Goal: Task Accomplishment & Management: Manage account settings

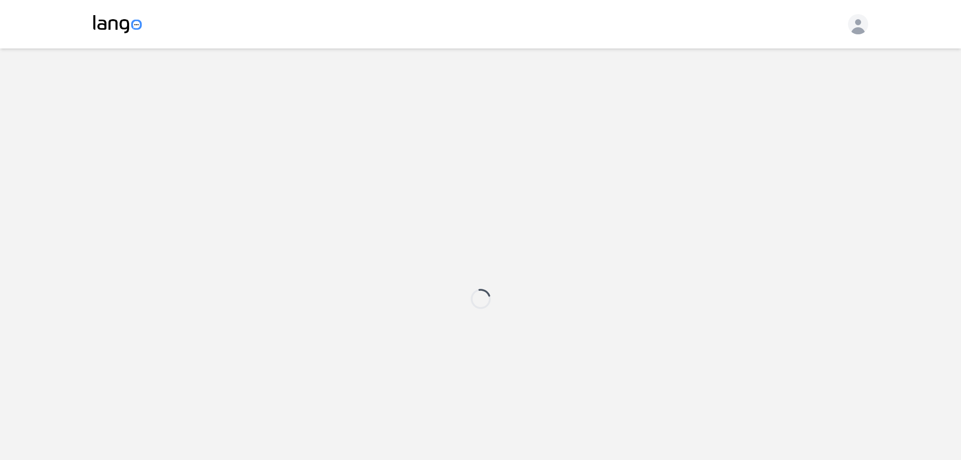
click at [859, 27] on icon "button" at bounding box center [858, 26] width 20 height 20
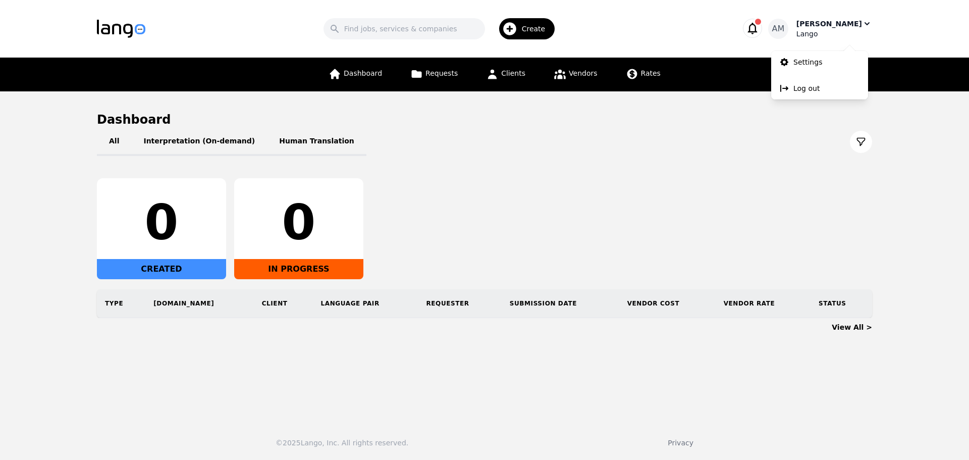
click at [859, 27] on div "Argjent Marke" at bounding box center [829, 24] width 66 height 10
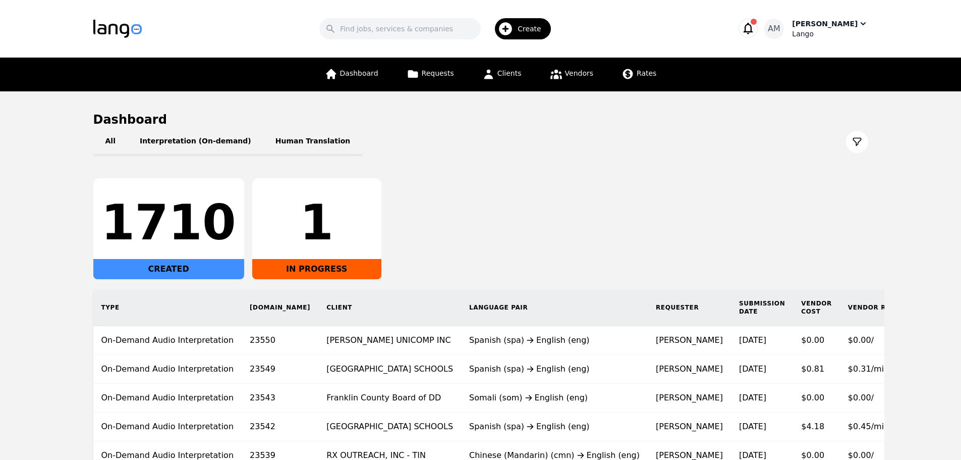
click at [846, 38] on div "Search Create AM Argjent Marke Lango" at bounding box center [480, 28] width 775 height 29
click at [849, 31] on div "Lango" at bounding box center [830, 34] width 76 height 10
click at [821, 50] on div at bounding box center [815, 47] width 97 height 8
click at [814, 59] on p "Settings" at bounding box center [804, 62] width 29 height 10
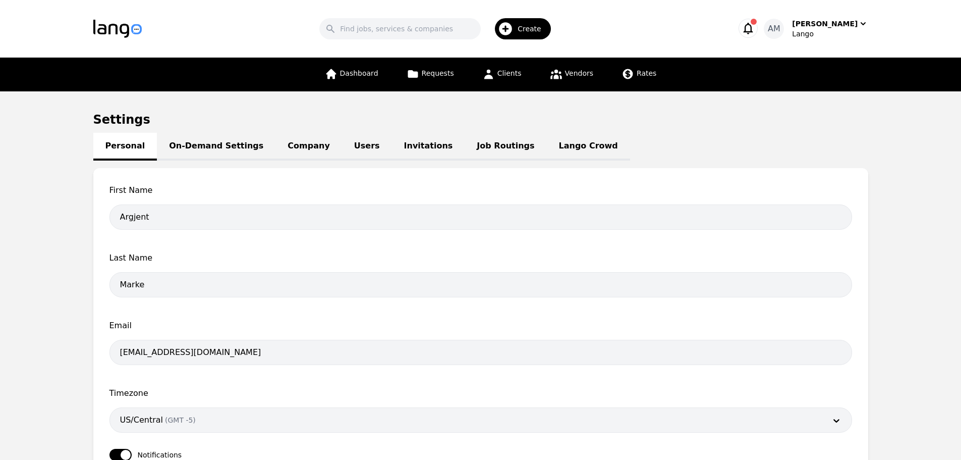
click at [753, 24] on icon "button" at bounding box center [749, 29] width 10 height 12
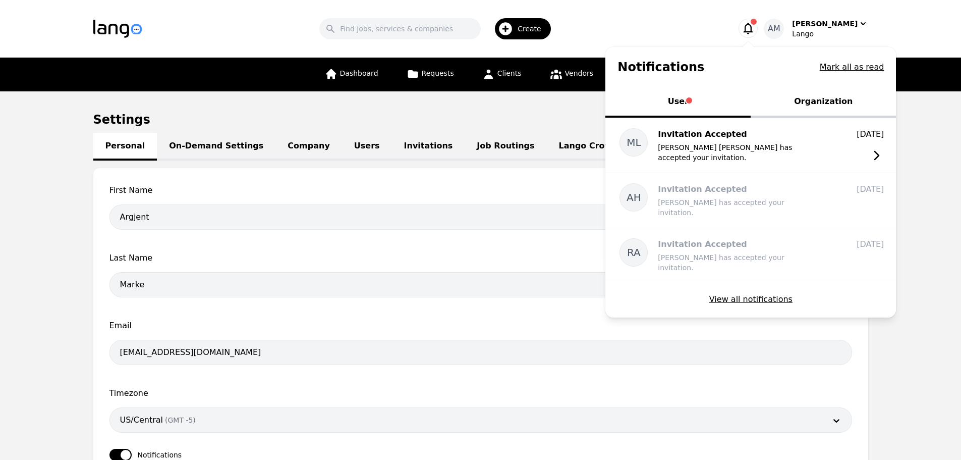
click at [805, 103] on button "Organization" at bounding box center [823, 102] width 145 height 30
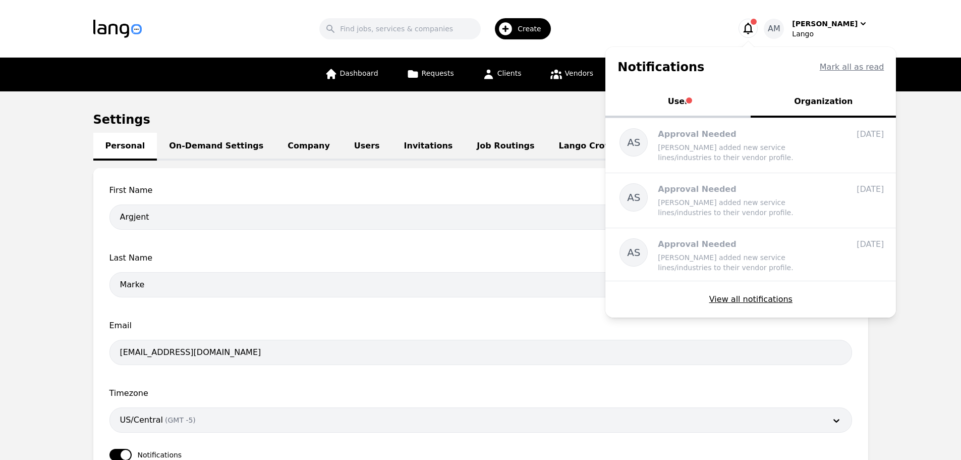
click at [735, 104] on button "User" at bounding box center [677, 102] width 145 height 30
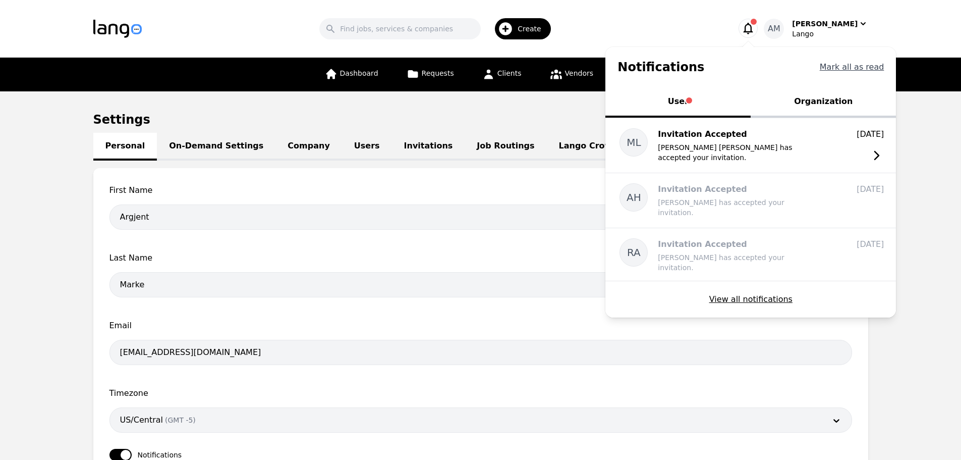
click at [858, 61] on button "Mark all as read" at bounding box center [852, 67] width 65 height 12
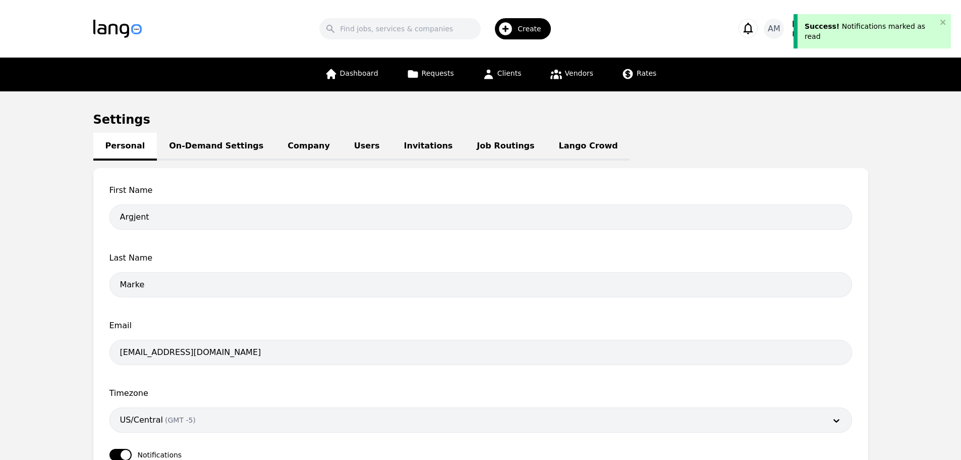
click at [755, 33] on icon "button" at bounding box center [748, 28] width 14 height 14
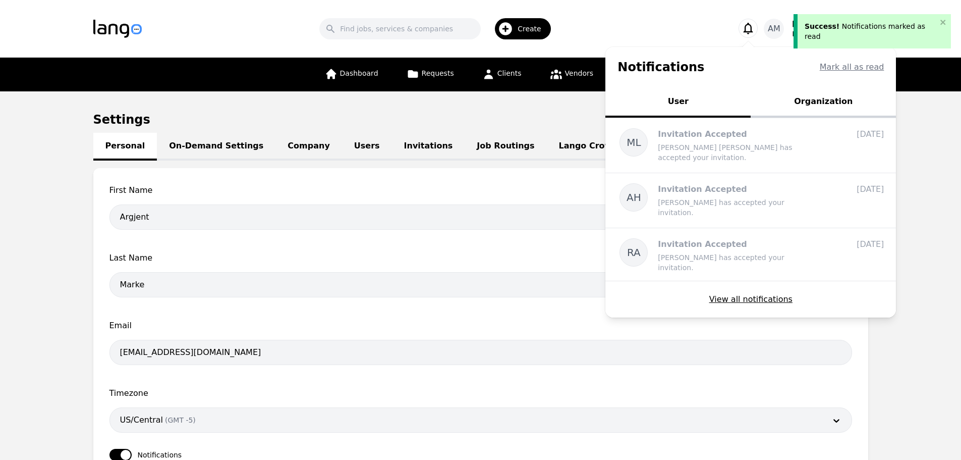
click at [755, 33] on icon "button" at bounding box center [748, 28] width 14 height 14
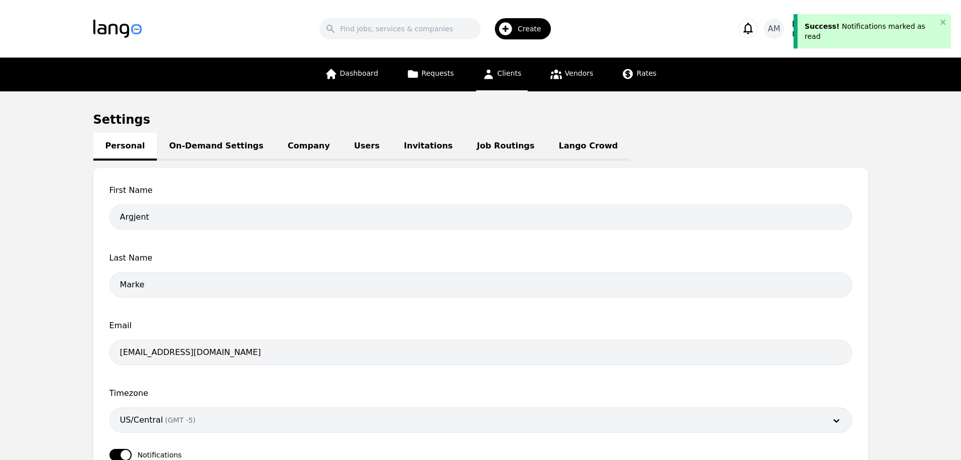
click at [500, 74] on span "Clients" at bounding box center [509, 73] width 24 height 8
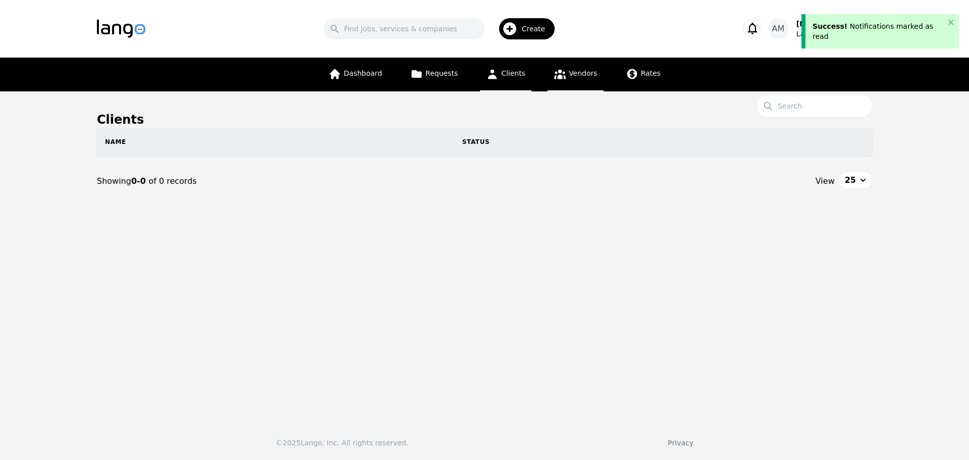
click at [557, 74] on icon at bounding box center [559, 74] width 13 height 13
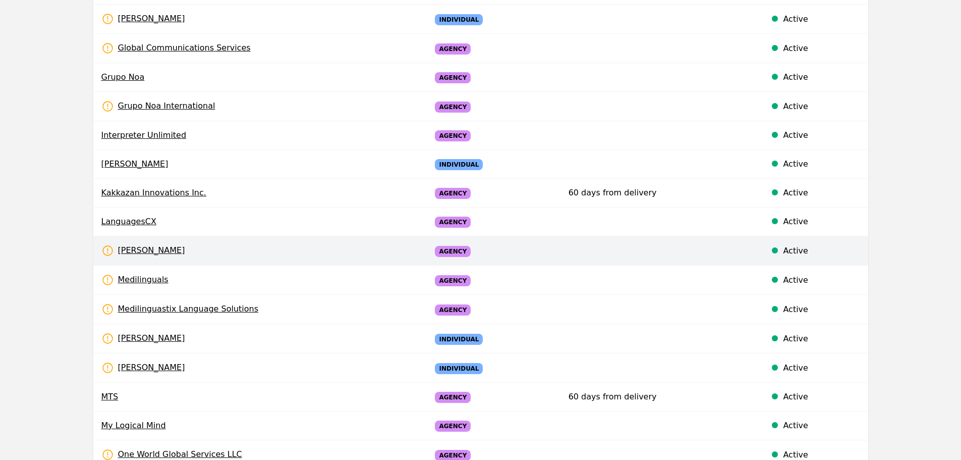
scroll to position [578, 0]
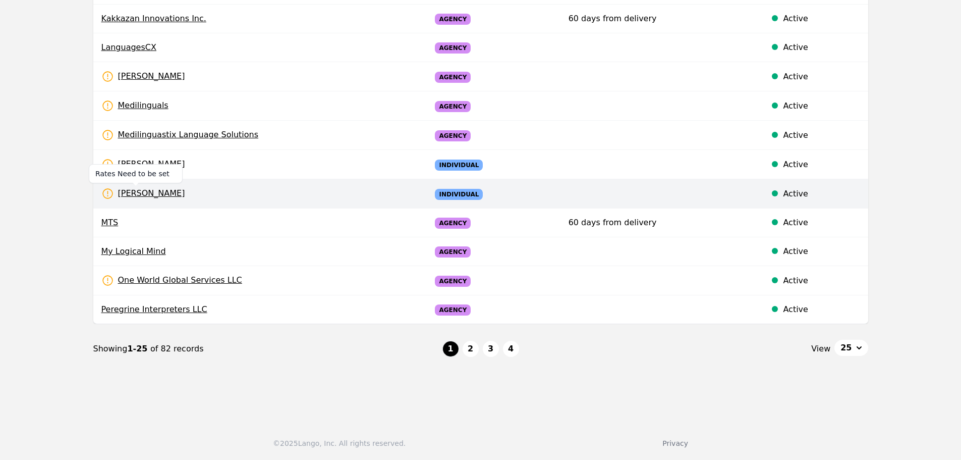
click at [160, 192] on span "Moise Jacinthe" at bounding box center [143, 193] width 84 height 13
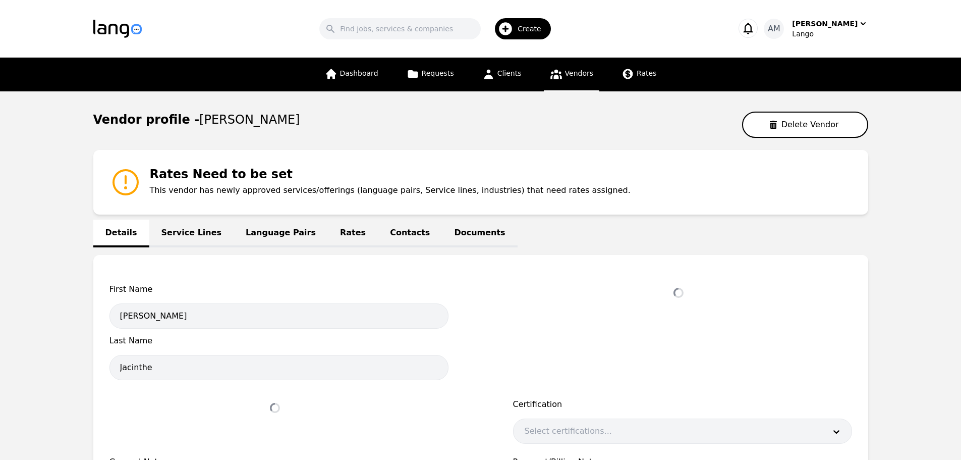
select select "active"
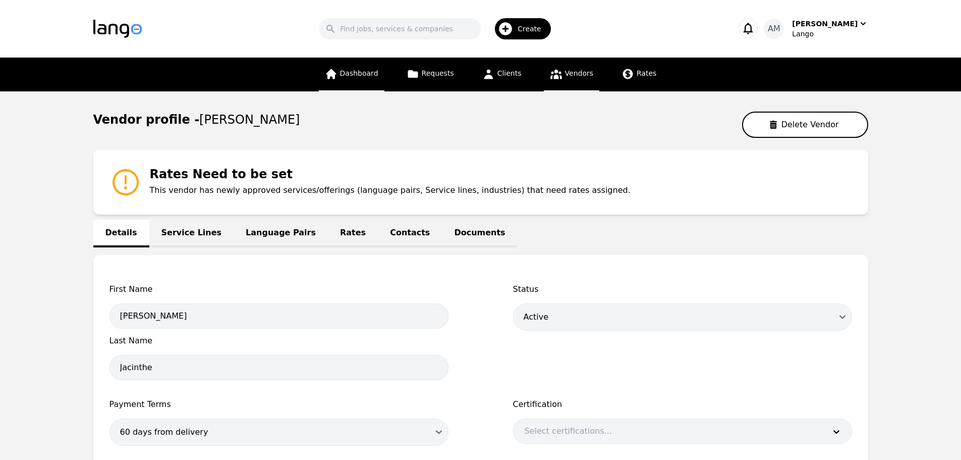
click at [355, 75] on span "Dashboard" at bounding box center [359, 73] width 38 height 8
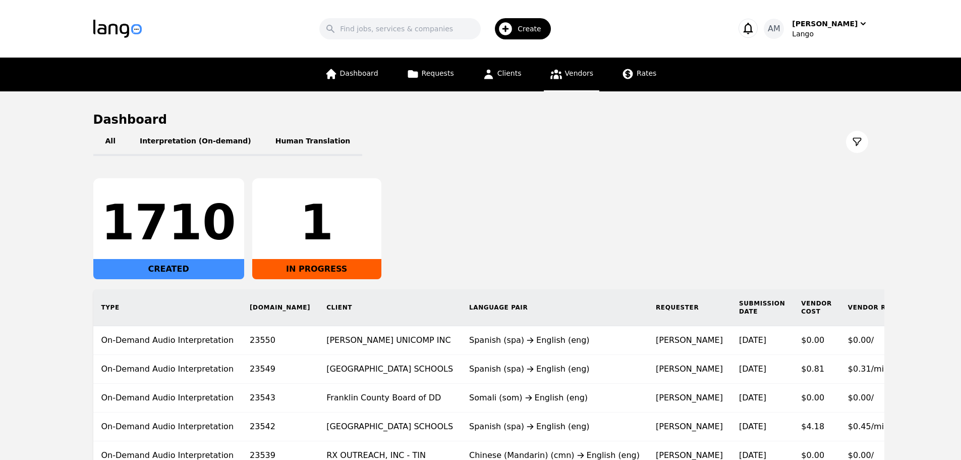
click at [546, 71] on link "Vendors" at bounding box center [571, 75] width 55 height 34
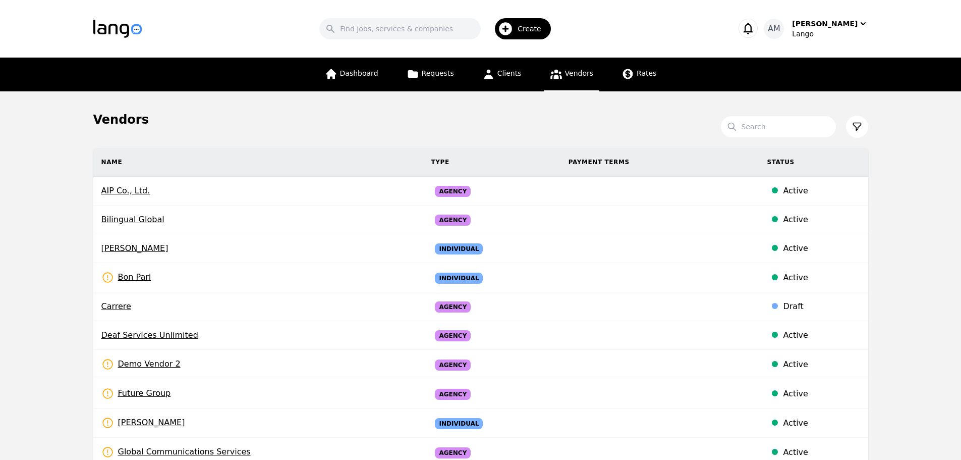
click at [764, 131] on input "Search" at bounding box center [778, 126] width 115 height 21
type input "argjent"
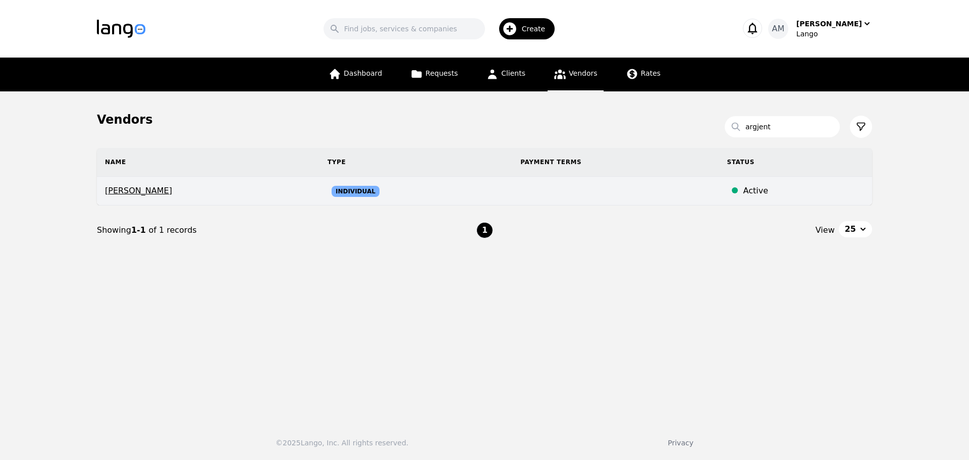
click at [128, 200] on td "Argjent Marke" at bounding box center [208, 191] width 222 height 29
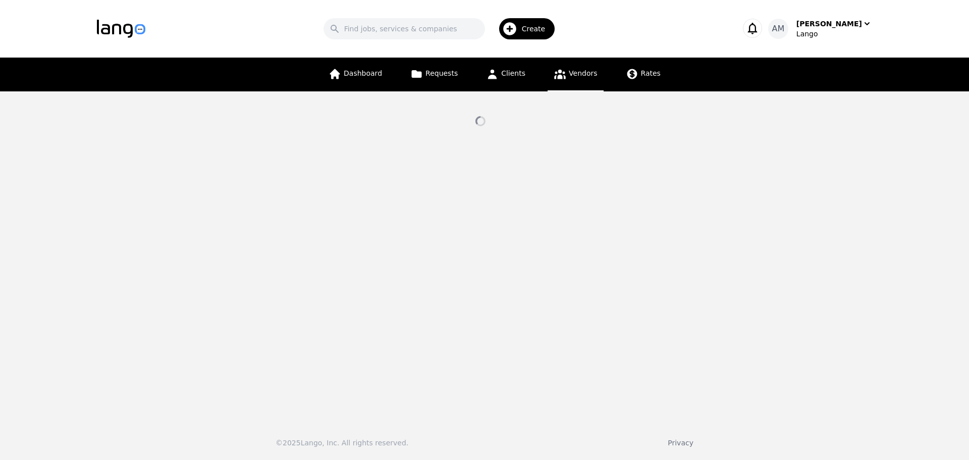
select select "active"
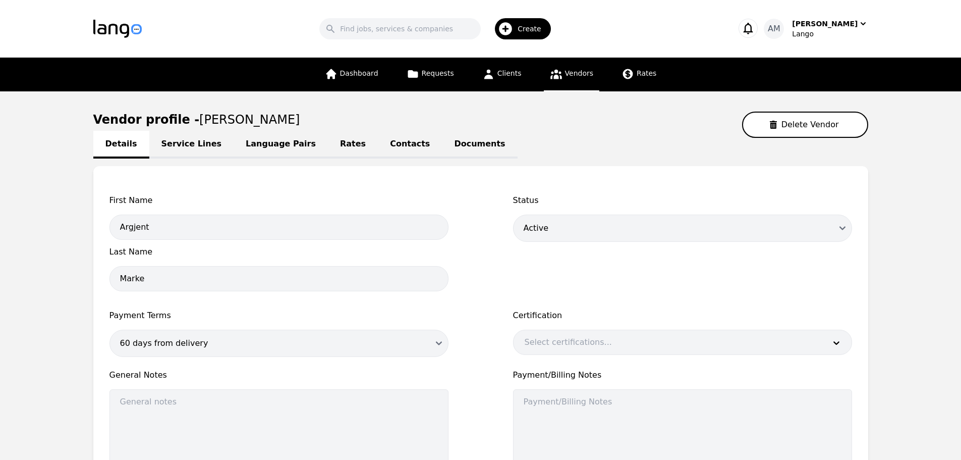
click at [201, 152] on link "Service Lines" at bounding box center [191, 145] width 85 height 28
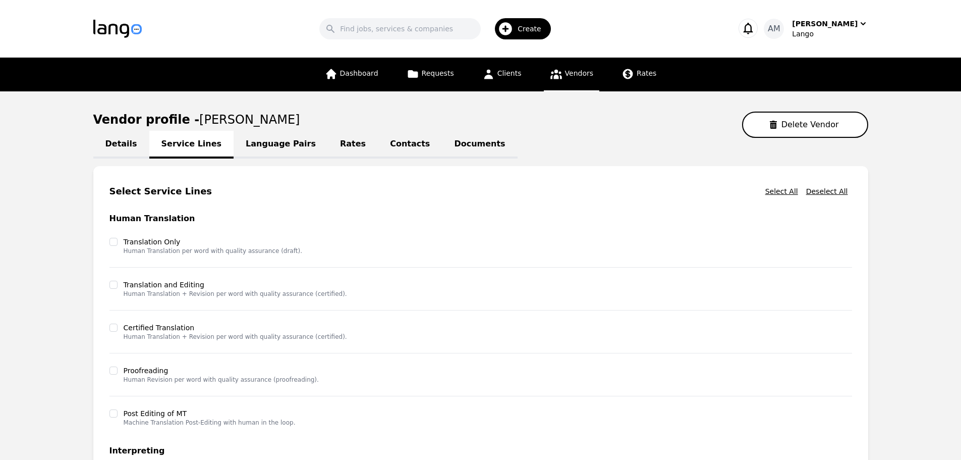
click at [398, 146] on link "Contacts" at bounding box center [410, 145] width 64 height 28
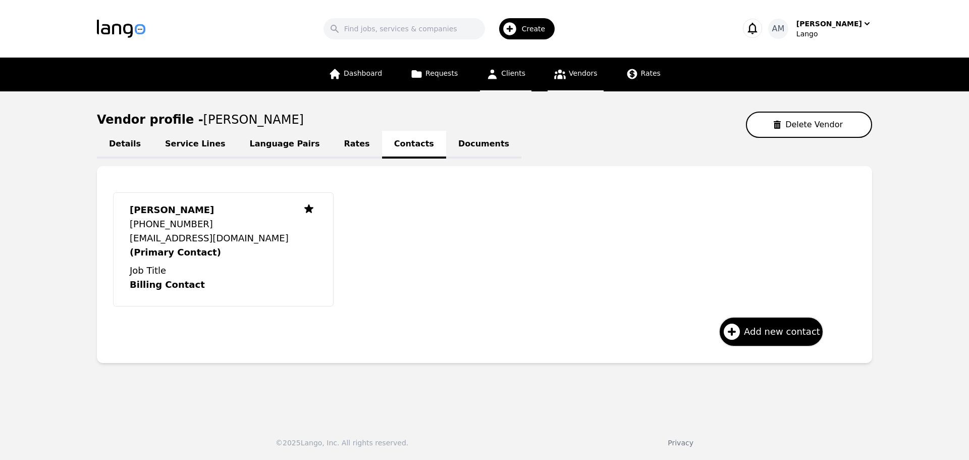
click at [500, 73] on link "Clients" at bounding box center [505, 75] width 51 height 34
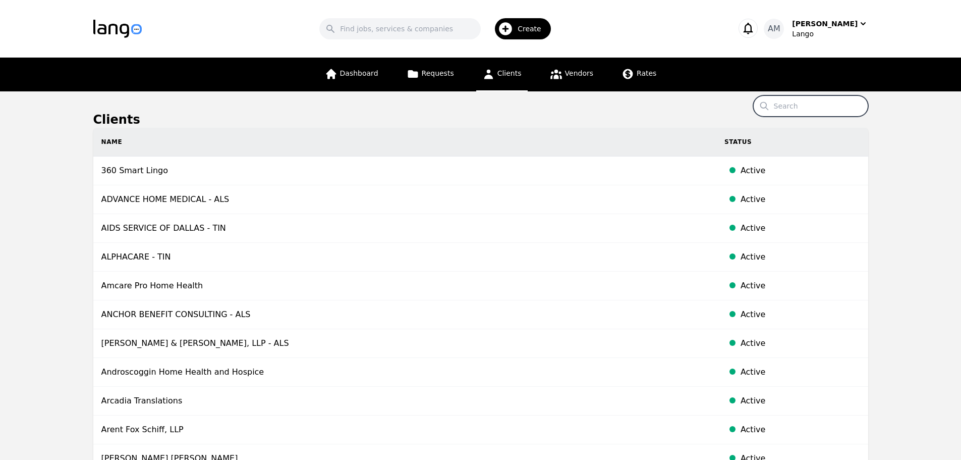
click at [794, 105] on input "Search" at bounding box center [810, 105] width 115 height 21
type input "argjent"
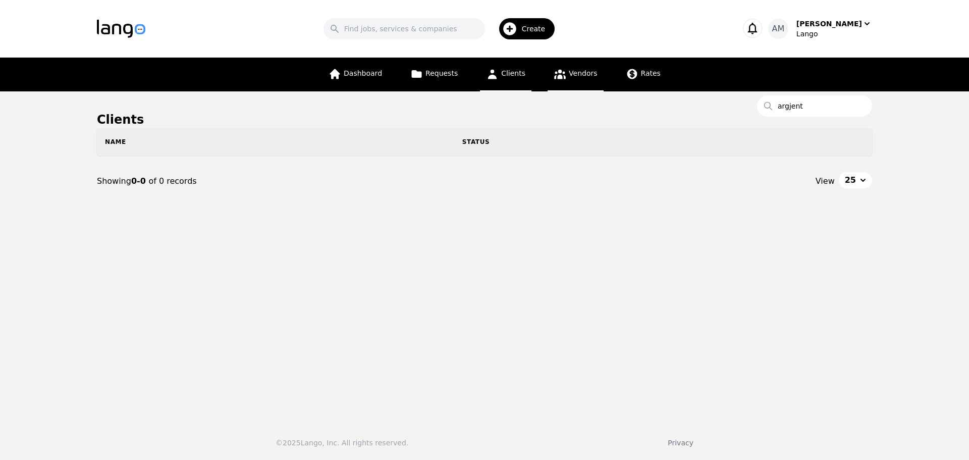
click at [590, 77] on span "Vendors" at bounding box center [583, 73] width 28 height 8
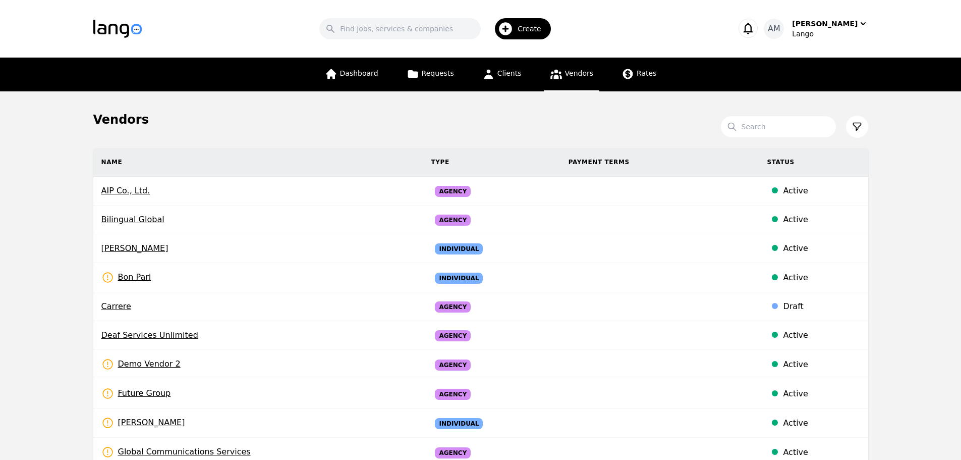
click at [132, 29] on img "button" at bounding box center [117, 29] width 48 height 18
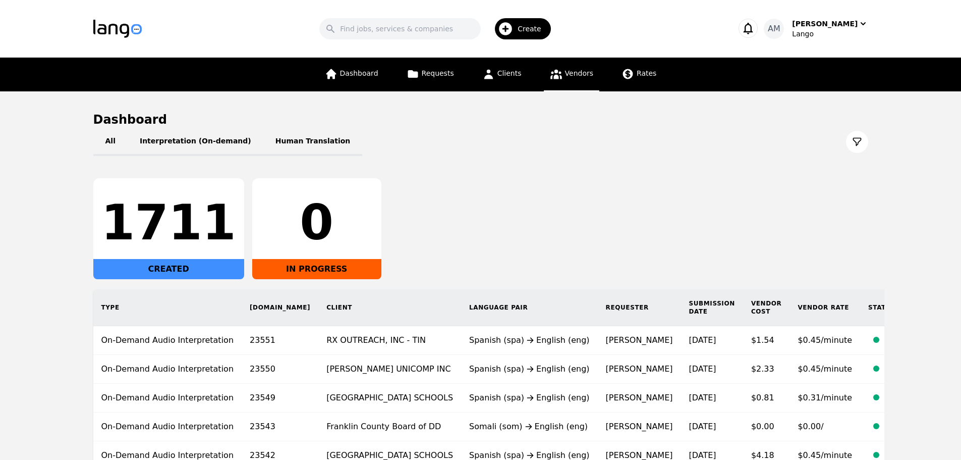
click at [546, 76] on link "Vendors" at bounding box center [571, 75] width 55 height 34
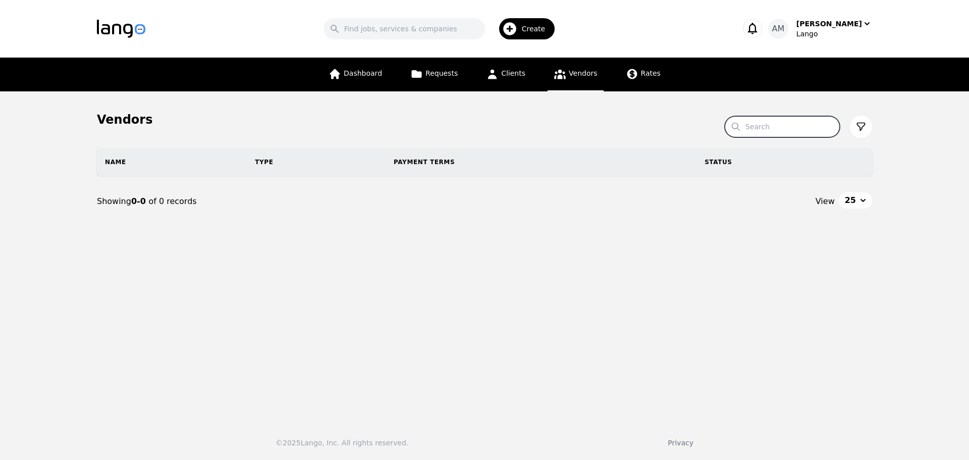
click at [808, 124] on input "Search" at bounding box center [782, 126] width 115 height 21
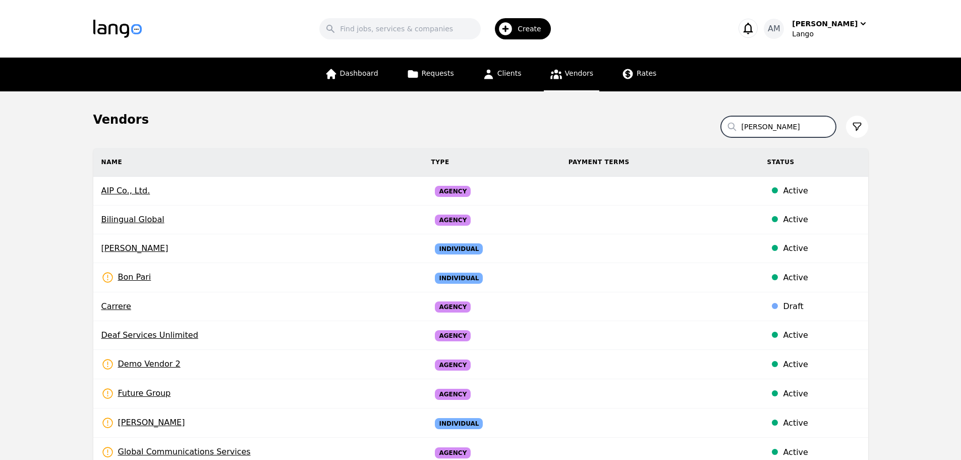
type input "manuel"
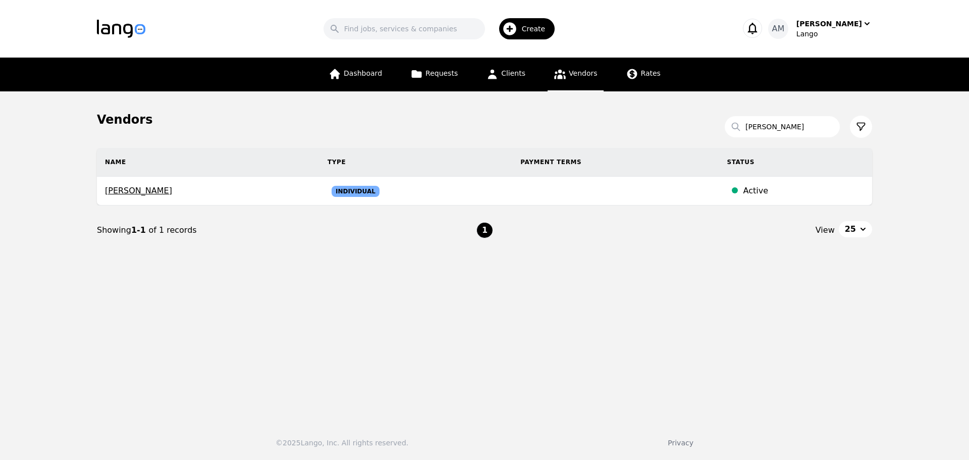
click at [123, 191] on span "Manuel Lozano" at bounding box center [208, 191] width 206 height 12
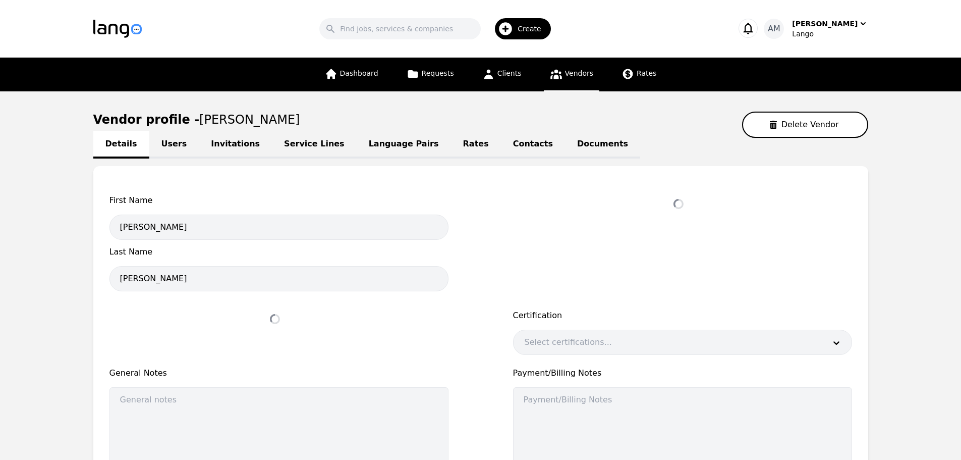
select select "active"
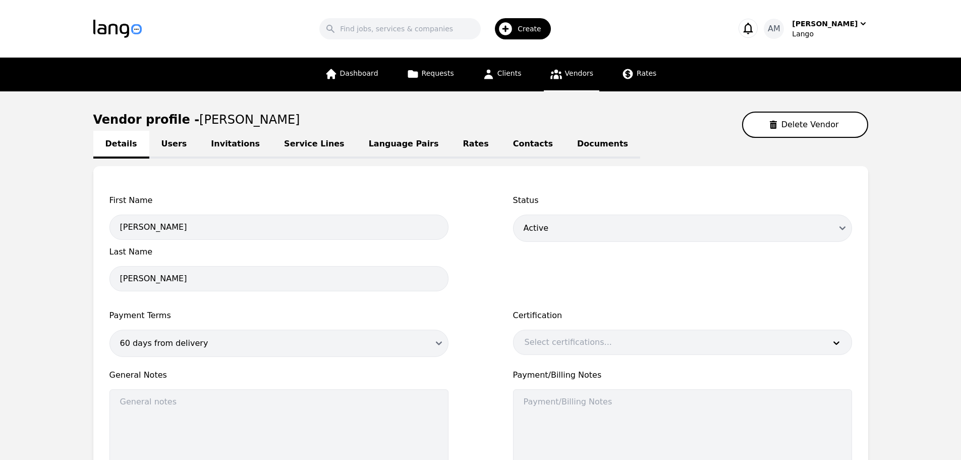
click at [451, 147] on link "Rates" at bounding box center [476, 145] width 50 height 28
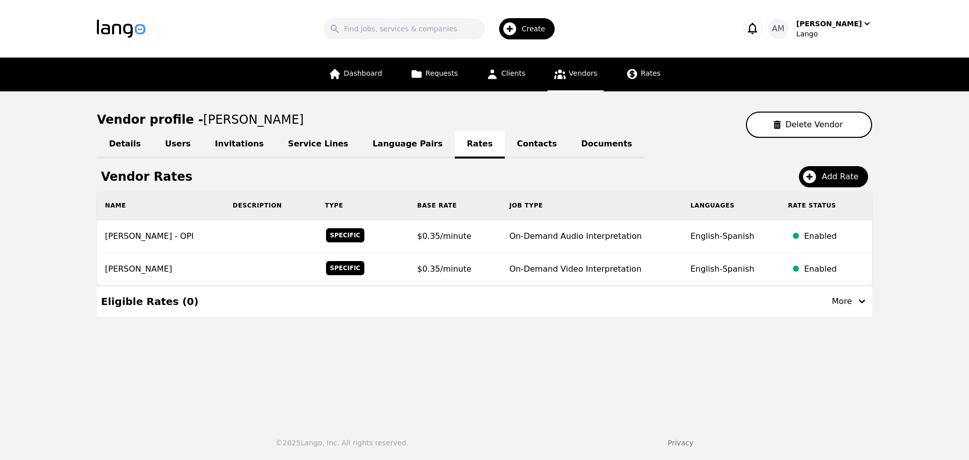
click at [95, 375] on main "Vendor profile - Manuel Lozano Delete Vendor Details Users Invitations Service …" at bounding box center [484, 252] width 969 height 322
